Goal: Transaction & Acquisition: Purchase product/service

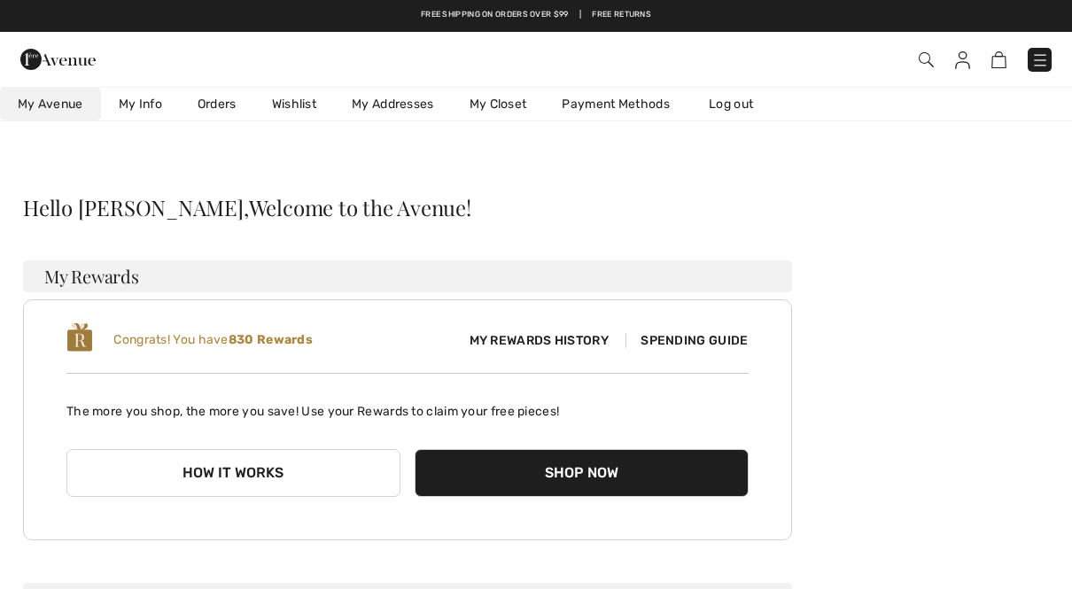
click at [933, 58] on img at bounding box center [926, 59] width 15 height 15
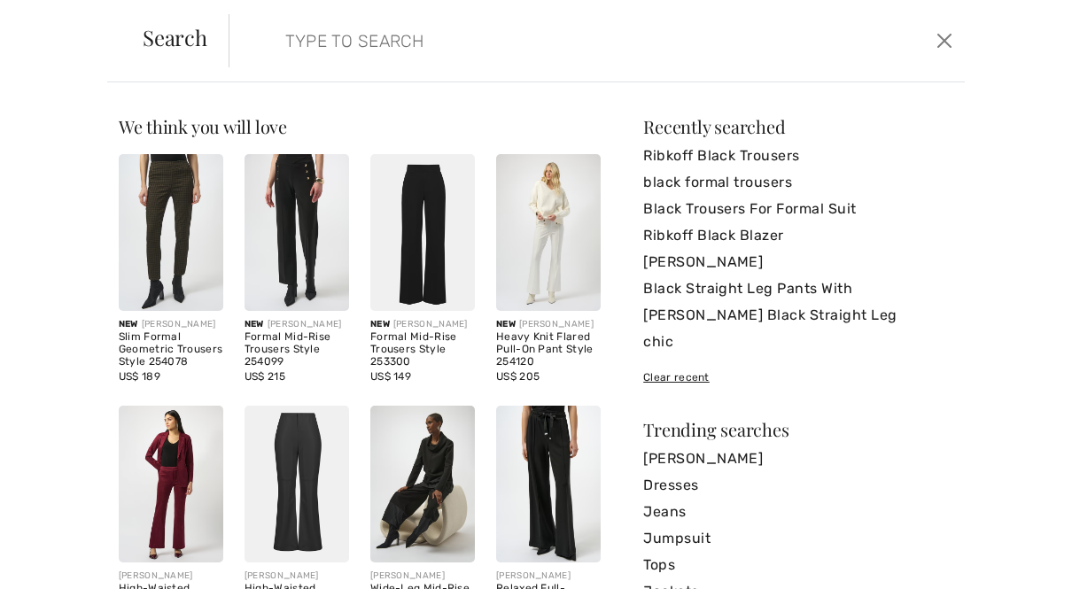
click at [314, 46] on input "search" at bounding box center [519, 40] width 495 height 53
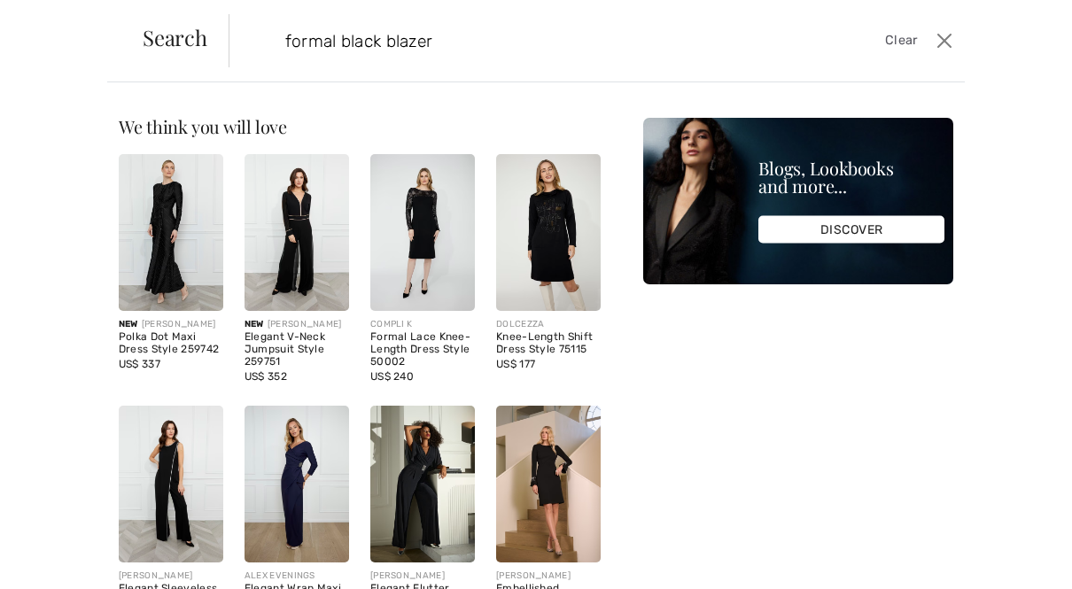
type input "formal black blazer"
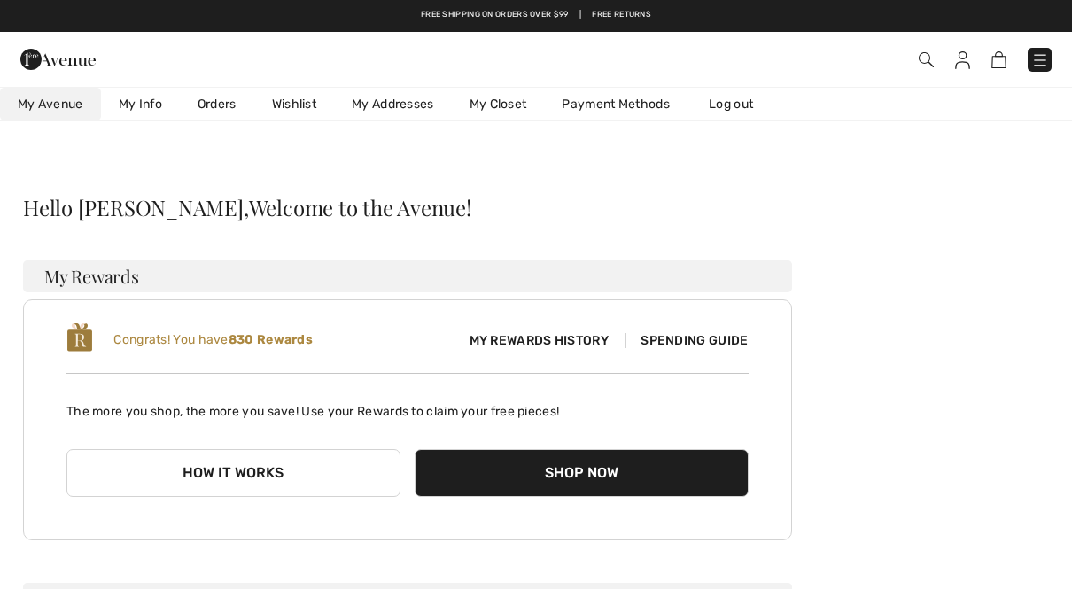
click at [919, 53] on img at bounding box center [926, 59] width 15 height 15
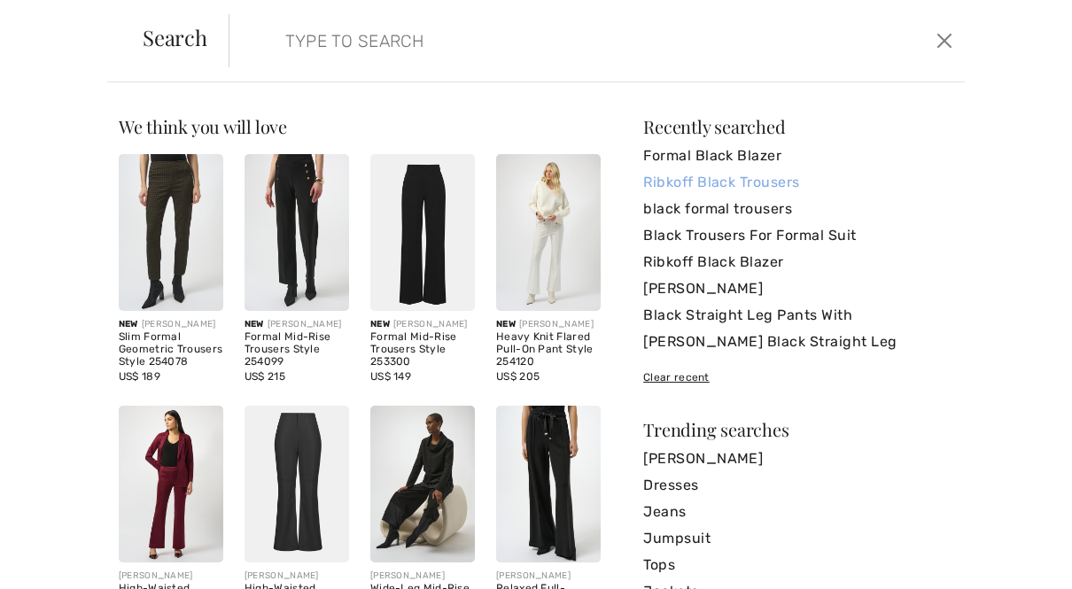
click at [792, 182] on link "Ribkoff Black Trousers" at bounding box center [798, 182] width 310 height 27
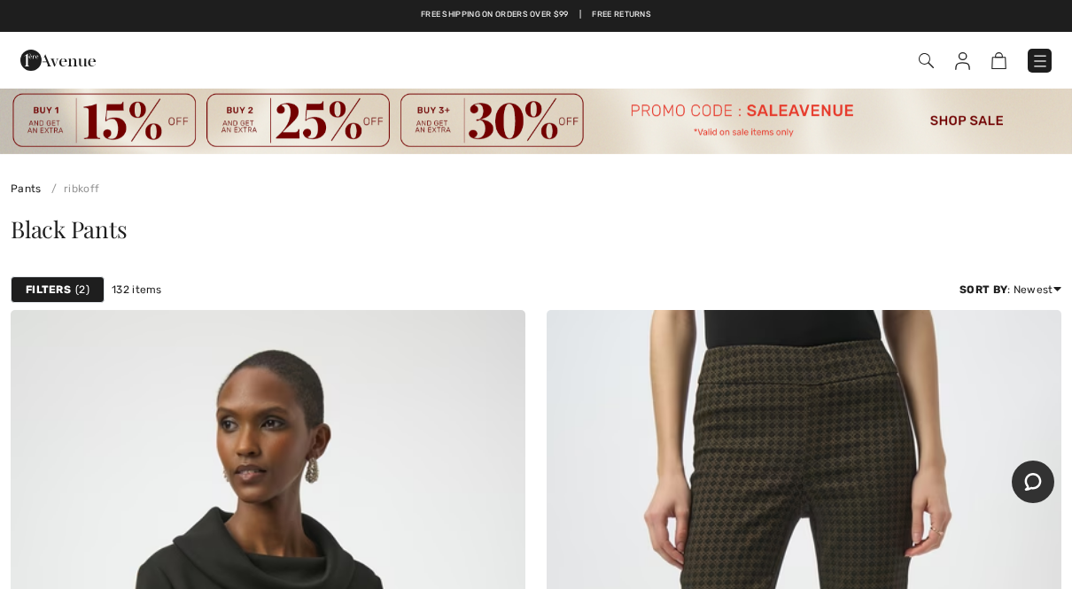
click at [926, 64] on img at bounding box center [926, 60] width 15 height 15
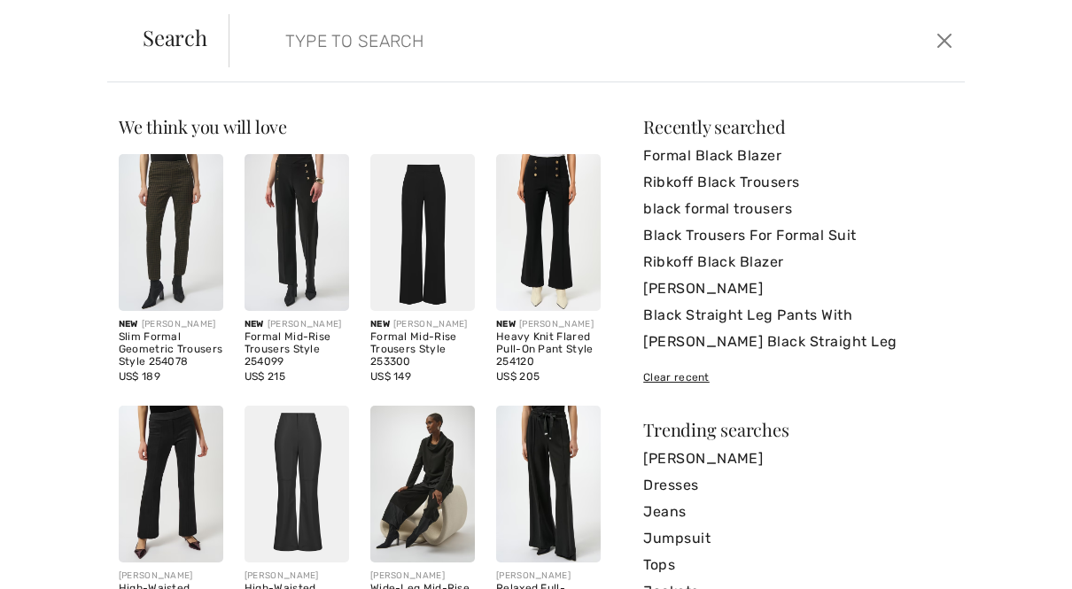
click at [538, 44] on input "search" at bounding box center [519, 40] width 495 height 53
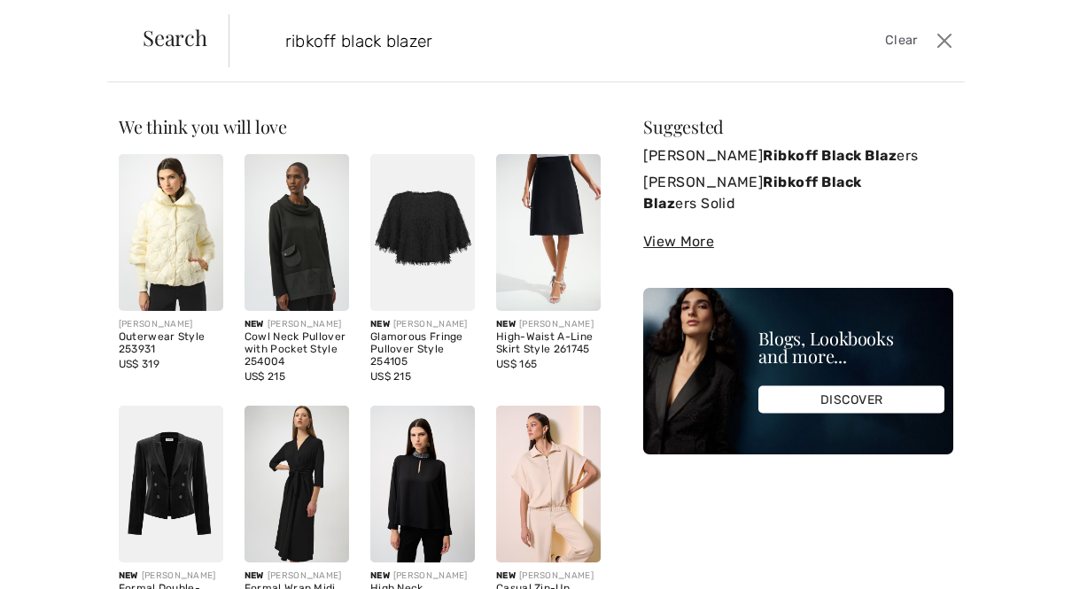
type input "ribkoff black blazer"
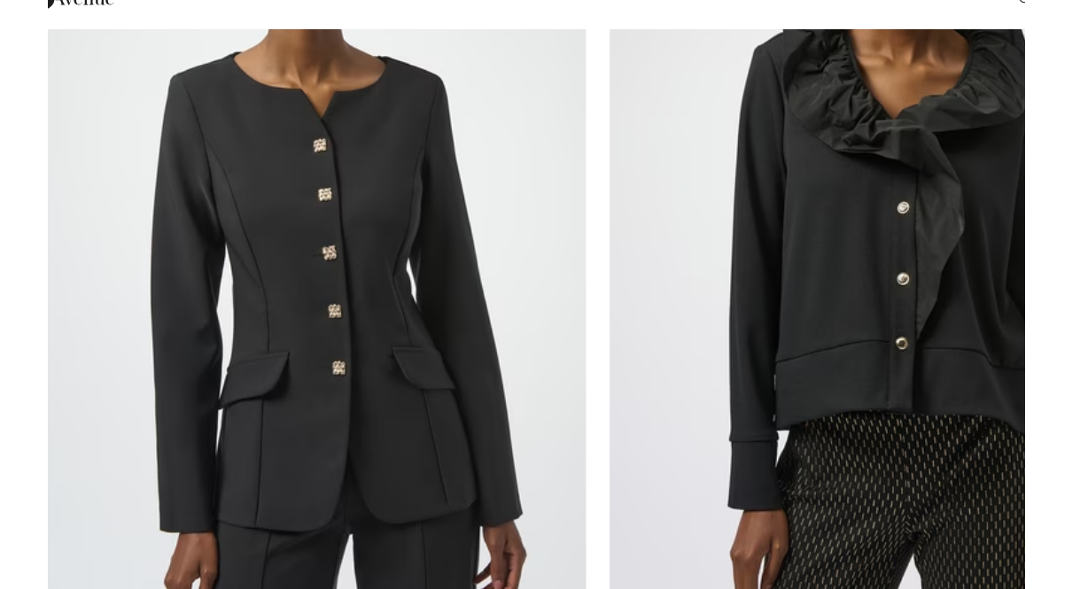
scroll to position [3813, 0]
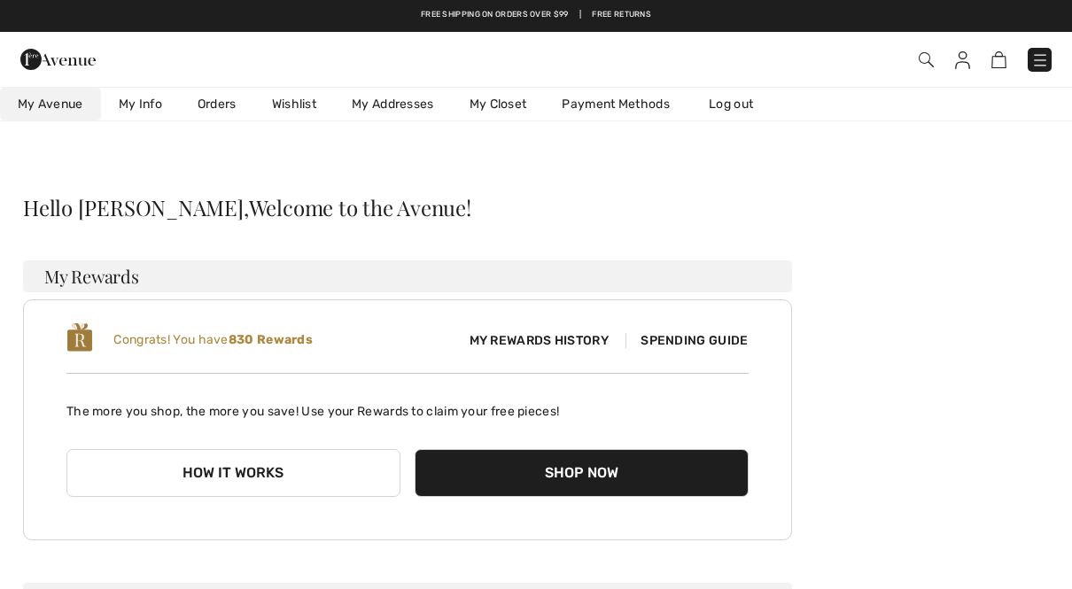
click at [923, 58] on img at bounding box center [926, 59] width 15 height 15
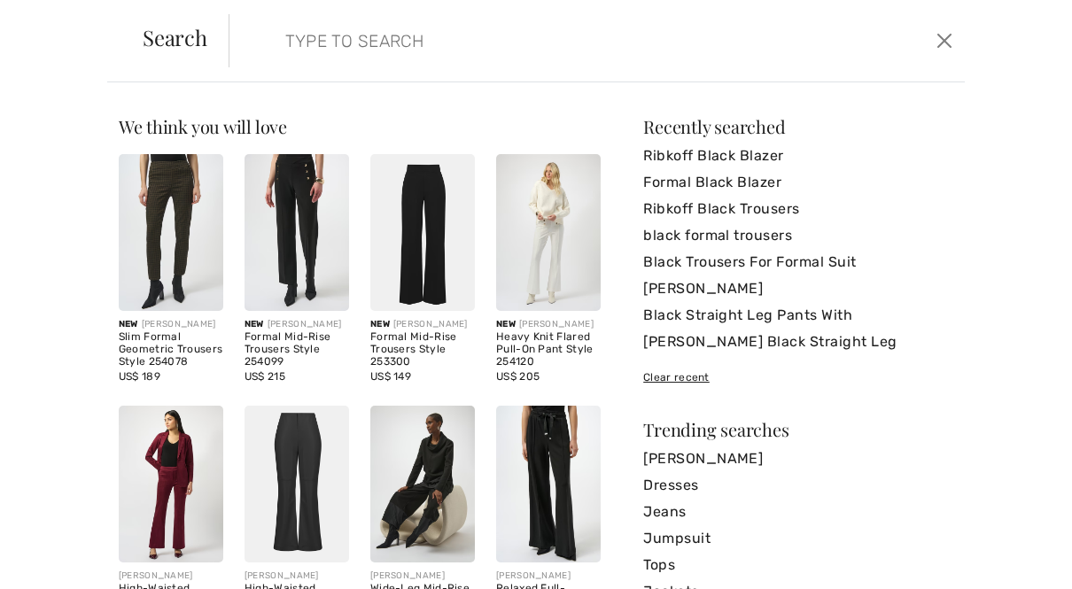
click at [637, 60] on input "search" at bounding box center [519, 40] width 495 height 53
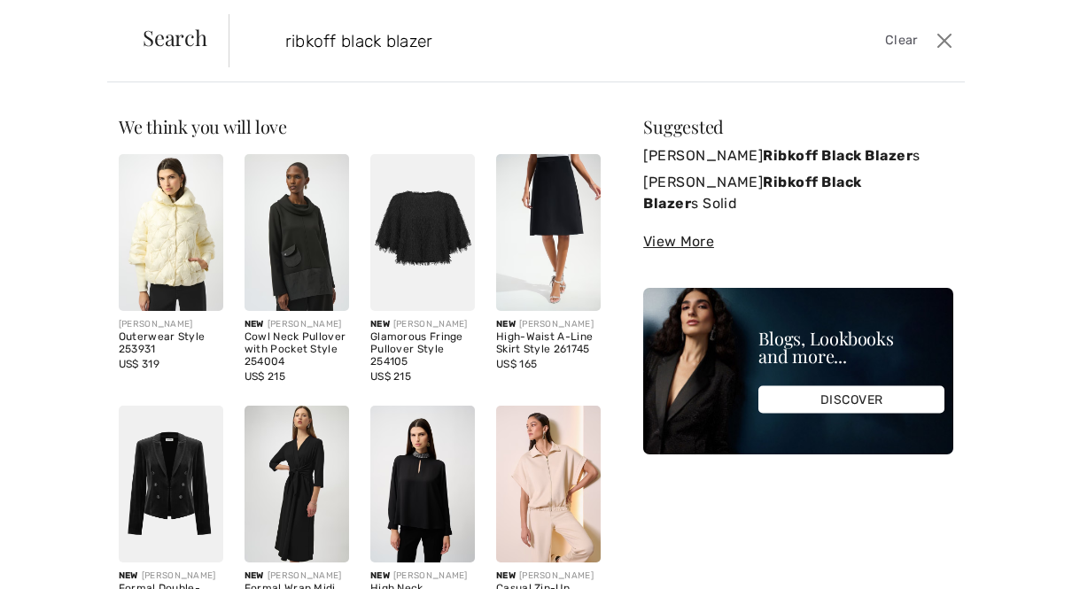
type input "ribkoff black blazer"
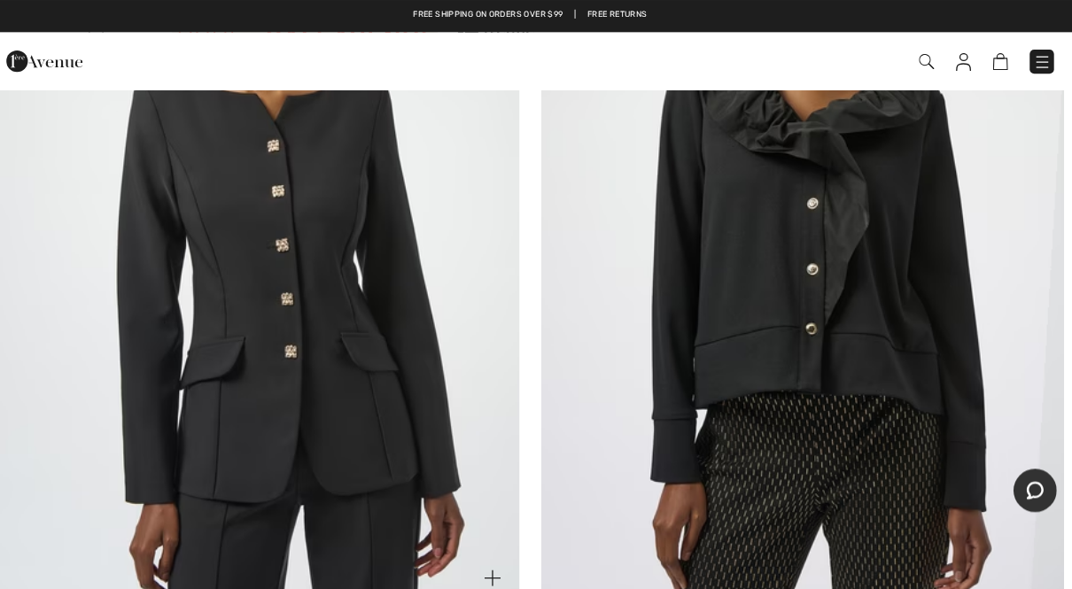
scroll to position [3851, 0]
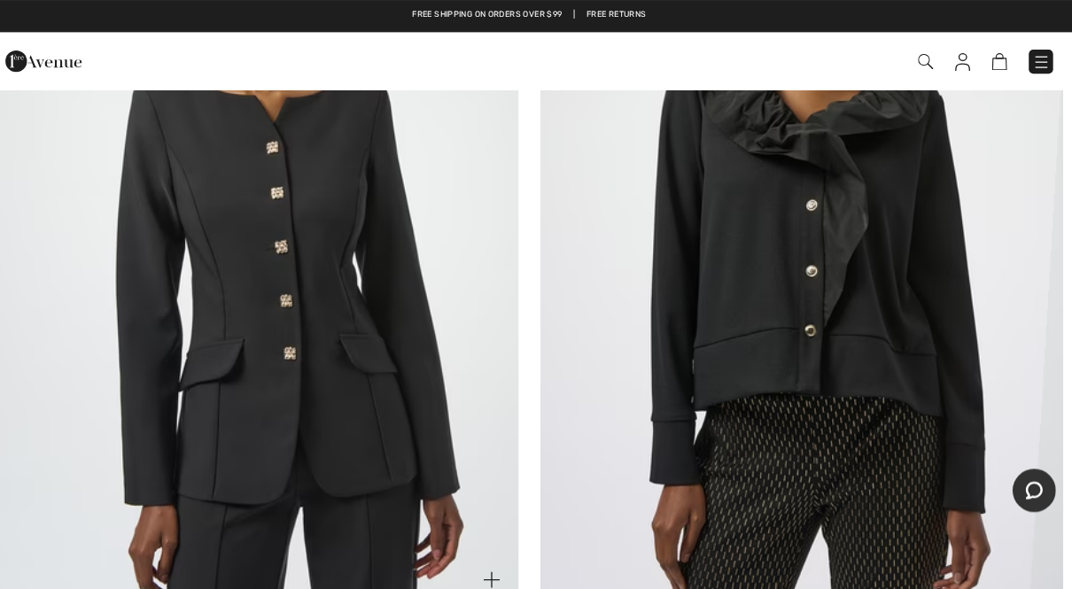
click at [382, 377] on img at bounding box center [268, 212] width 515 height 772
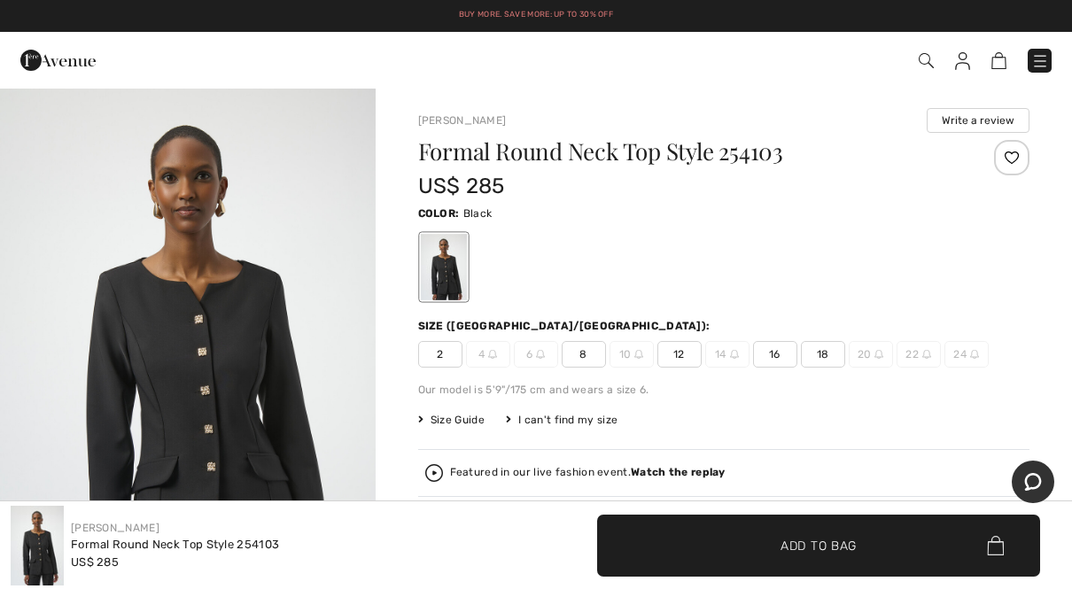
click at [678, 347] on span "12" at bounding box center [679, 354] width 44 height 27
click at [848, 554] on span "✔ Added to Bag Add to Bag" at bounding box center [818, 546] width 443 height 62
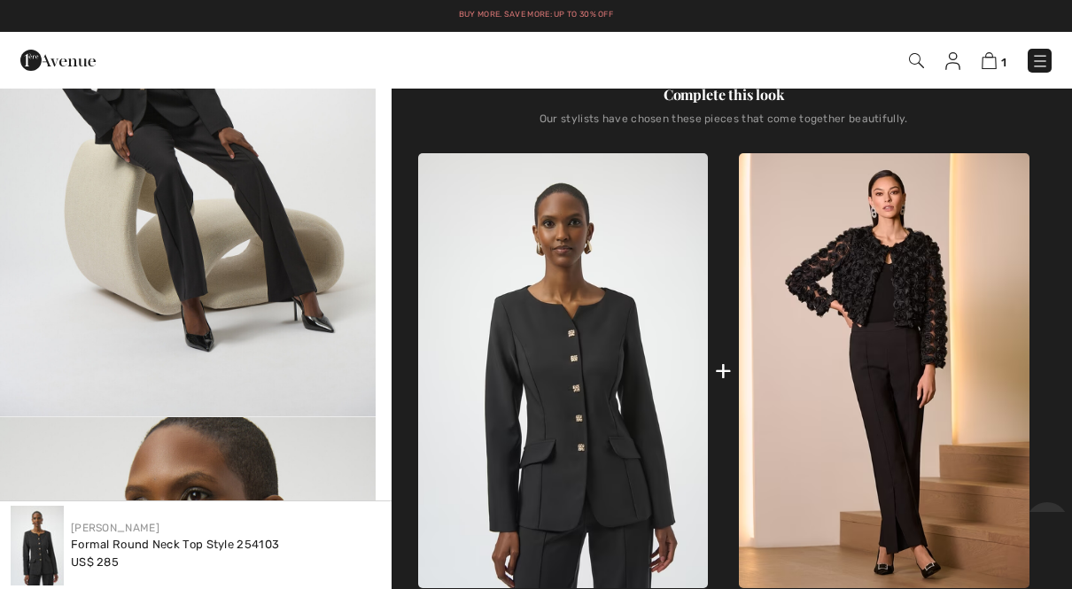
scroll to position [520, 0]
